Goal: Information Seeking & Learning: Check status

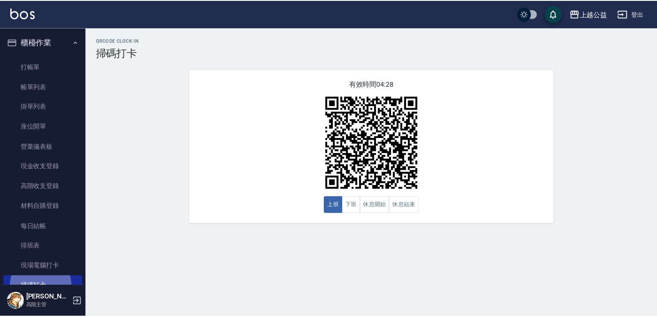
scroll to position [179, 0]
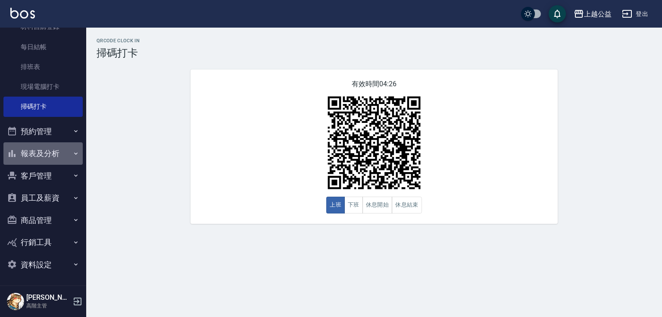
click at [61, 153] on button "報表及分析" at bounding box center [42, 153] width 79 height 22
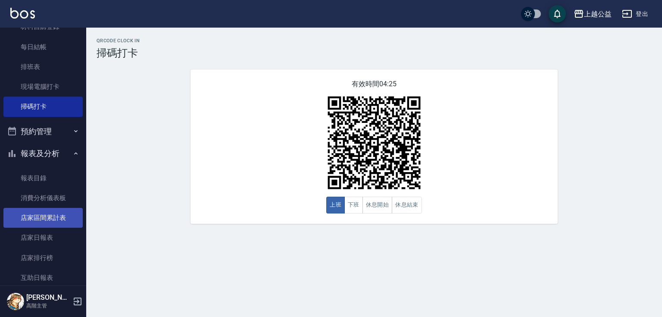
click at [55, 213] on link "店家區間累計表" at bounding box center [42, 218] width 79 height 20
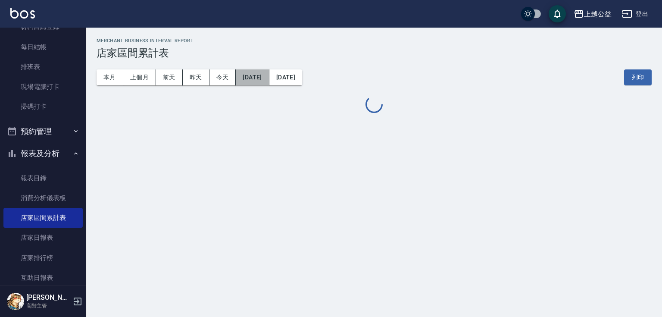
click at [269, 77] on button "[DATE]" at bounding box center [252, 77] width 33 height 16
click at [269, 84] on button "[DATE]" at bounding box center [252, 77] width 33 height 16
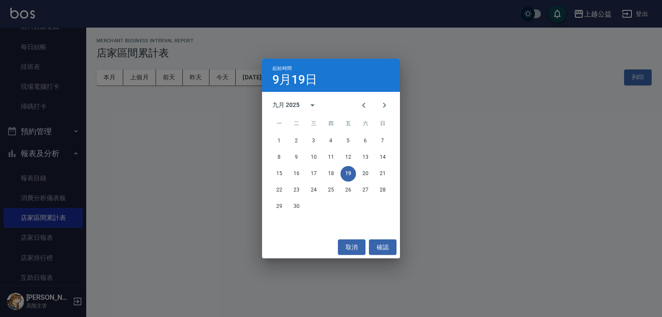
click at [267, 76] on div "起始時間 [DATE]" at bounding box center [331, 75] width 138 height 33
click at [253, 81] on div "起始時間 [DATE] 九月 2025 一 二 三 四 五 六 日 1 2 3 4 5 6 7 8 9 10 11 12 13 14 15 16 17 18 …" at bounding box center [331, 158] width 662 height 317
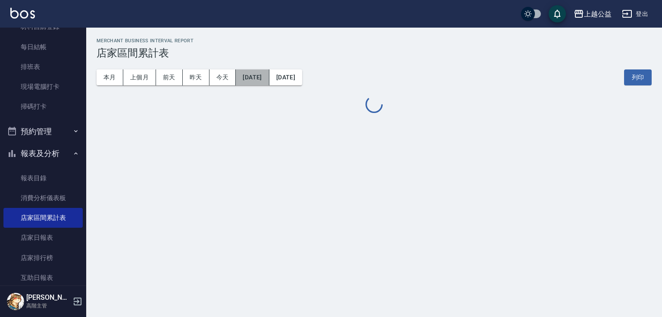
click at [262, 79] on button "[DATE]" at bounding box center [252, 77] width 33 height 16
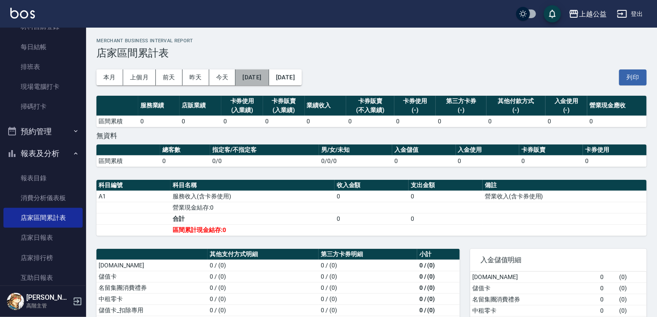
click at [269, 72] on button "[DATE]" at bounding box center [252, 77] width 33 height 16
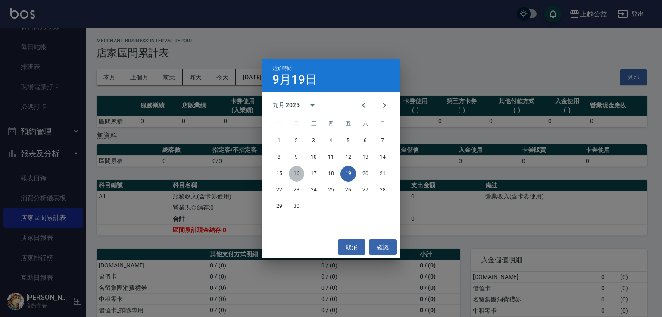
click at [295, 174] on button "16" at bounding box center [297, 174] width 16 height 16
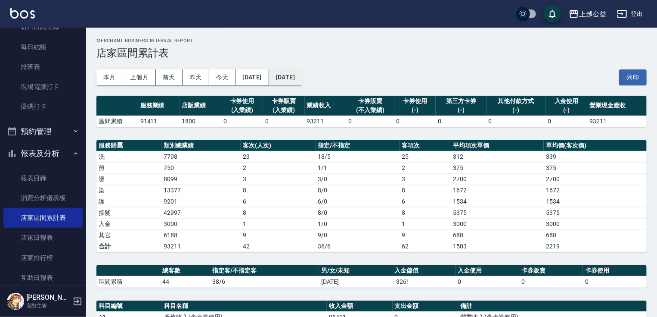
click at [302, 76] on button "[DATE]" at bounding box center [285, 77] width 33 height 16
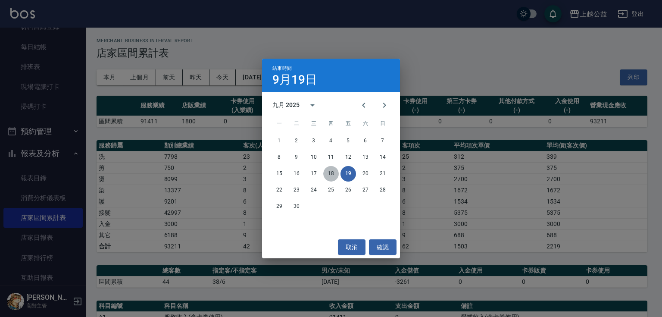
click at [330, 171] on button "18" at bounding box center [331, 174] width 16 height 16
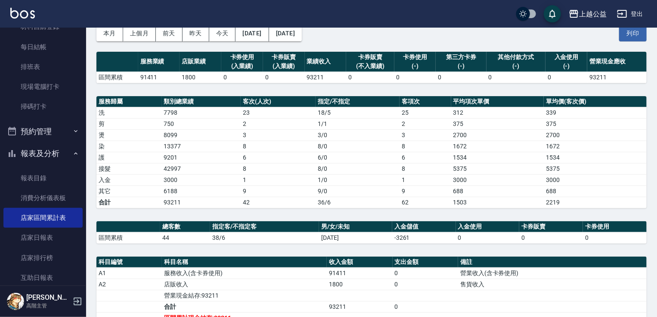
scroll to position [81, 0]
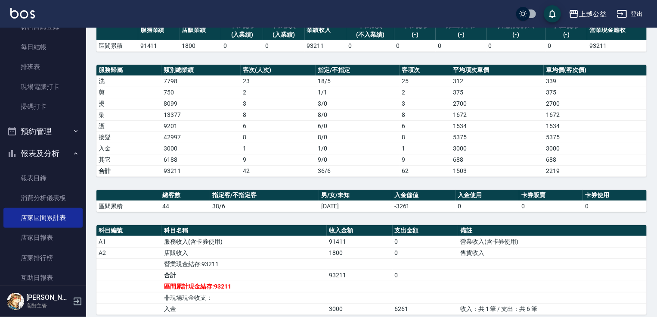
drag, startPoint x: 348, startPoint y: 194, endPoint x: 352, endPoint y: 219, distance: 24.9
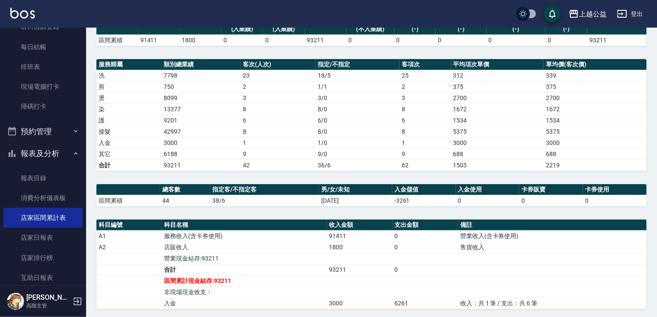
drag, startPoint x: 245, startPoint y: 260, endPoint x: 248, endPoint y: 315, distance: 55.7
click at [248, 315] on div "服務業績 店販業績 卡券使用 (入業績) 卡券販賣 (入業績) 業績收入 卡券販賣 (不入業績) 卡券使用 (-) 第三方卡券 (-) 其他付款方式 (-) …" at bounding box center [372, 252] width 551 height 475
click at [322, 9] on div "上越公益 登出" at bounding box center [328, 14] width 657 height 28
